Goal: Transaction & Acquisition: Book appointment/travel/reservation

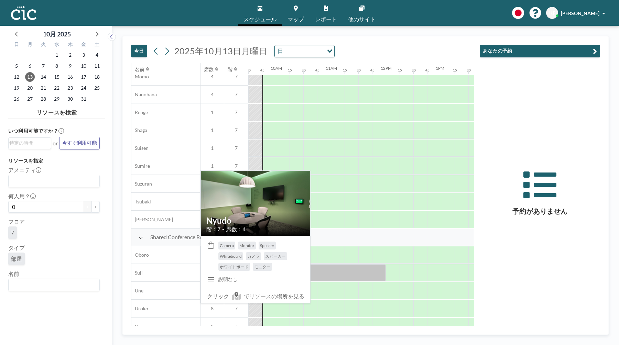
scroll to position [393, 522]
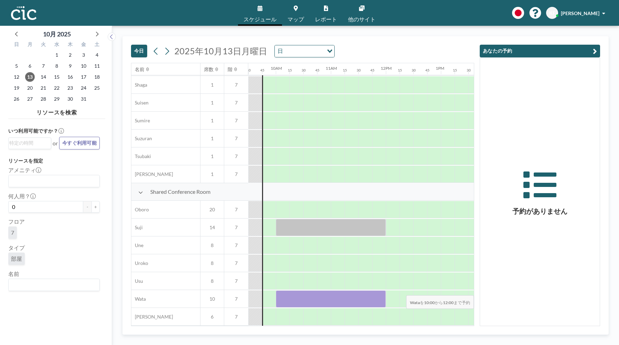
drag, startPoint x: 281, startPoint y: 293, endPoint x: 429, endPoint y: 290, distance: 147.8
click at [429, 290] on div at bounding box center [386, 299] width 1320 height 18
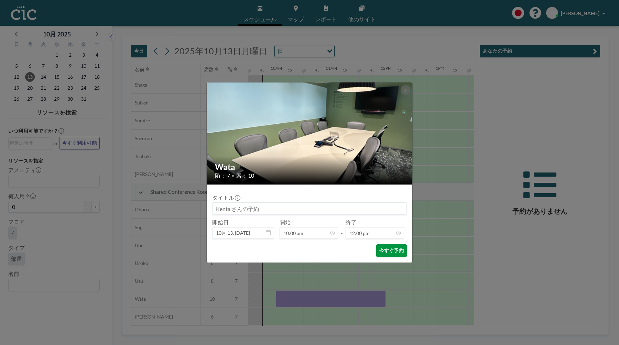
click at [398, 256] on button "今すぐ予約" at bounding box center [391, 250] width 31 height 13
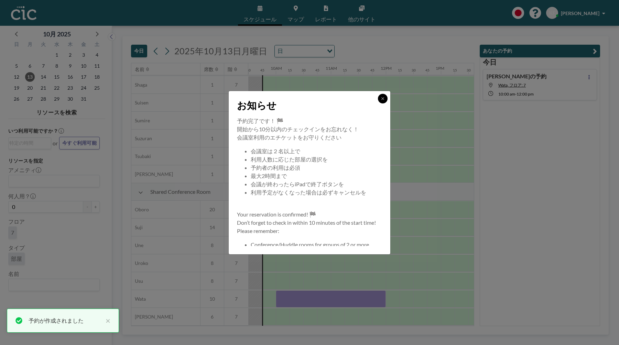
click at [379, 99] on button at bounding box center [383, 99] width 10 height 10
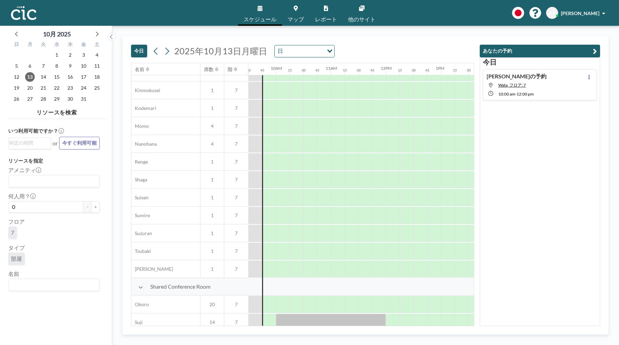
scroll to position [247, 522]
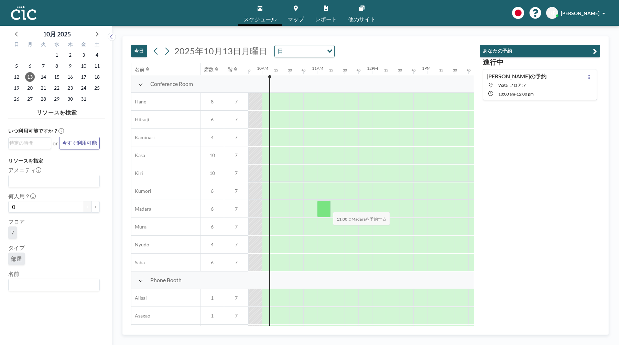
scroll to position [393, 536]
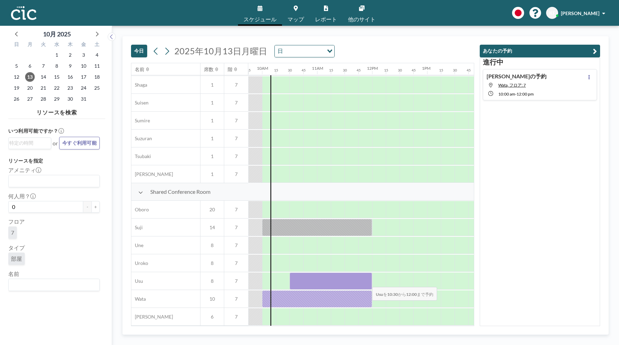
drag, startPoint x: 292, startPoint y: 281, endPoint x: 366, endPoint y: 283, distance: 74.3
click at [366, 283] on div at bounding box center [330, 281] width 82 height 17
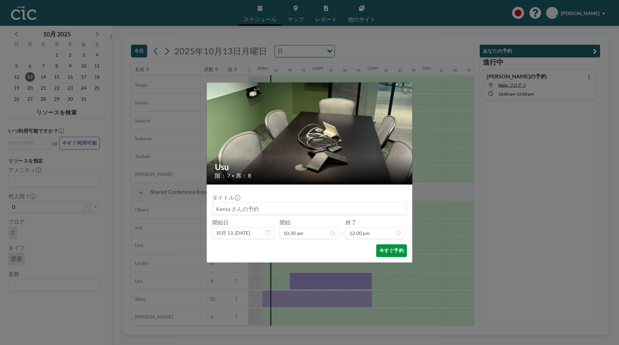
click at [390, 256] on button "今すぐ予約" at bounding box center [391, 250] width 31 height 13
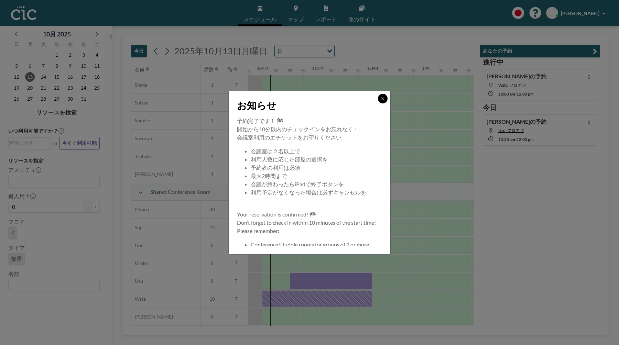
click at [383, 101] on button at bounding box center [383, 99] width 10 height 10
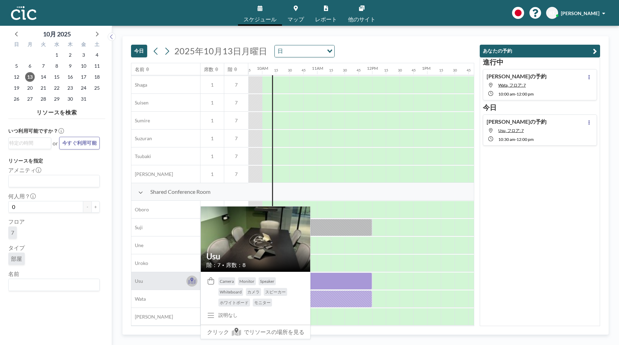
click at [189, 282] on icon at bounding box center [192, 281] width 8 height 5
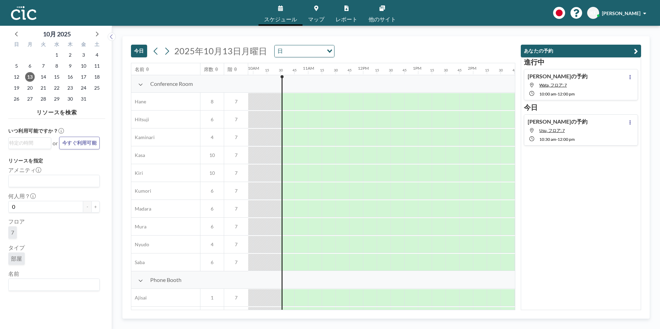
scroll to position [0, 550]
